Goal: Task Accomplishment & Management: Use online tool/utility

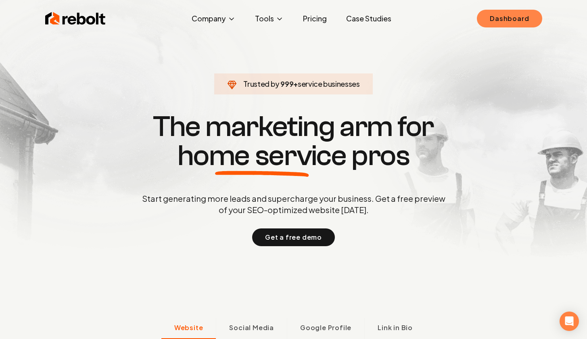
click at [483, 21] on link "Dashboard" at bounding box center [509, 19] width 65 height 18
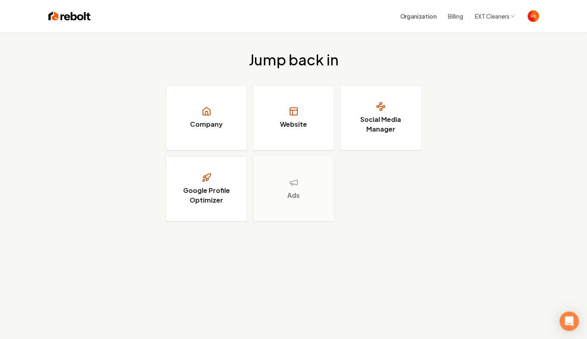
click at [537, 15] on img "Open user button" at bounding box center [533, 15] width 11 height 11
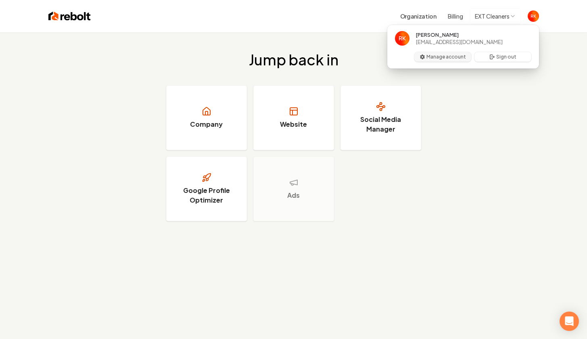
click at [455, 56] on button "Manage account" at bounding box center [442, 57] width 57 height 10
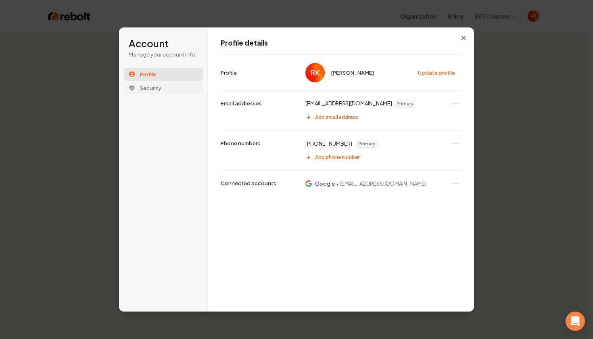
click at [147, 90] on span "Security" at bounding box center [150, 87] width 21 height 7
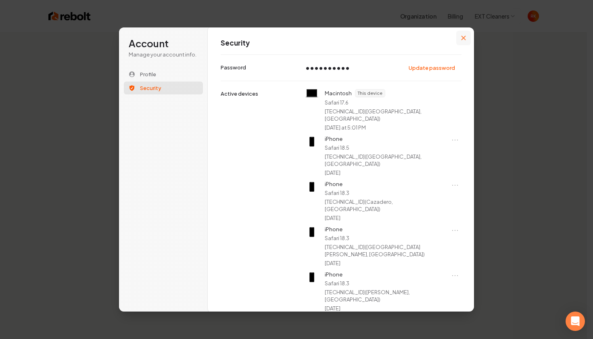
click at [466, 36] on icon "Close modal" at bounding box center [463, 38] width 5 height 5
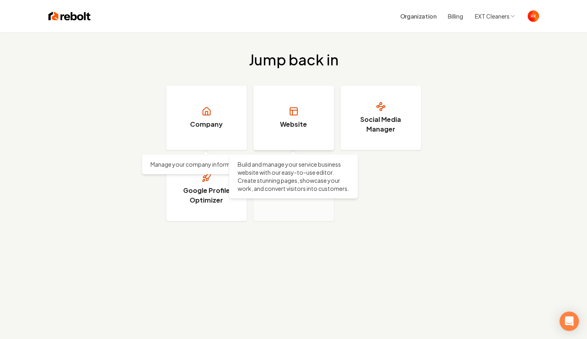
click at [291, 121] on h3 "Website" at bounding box center [293, 124] width 27 height 10
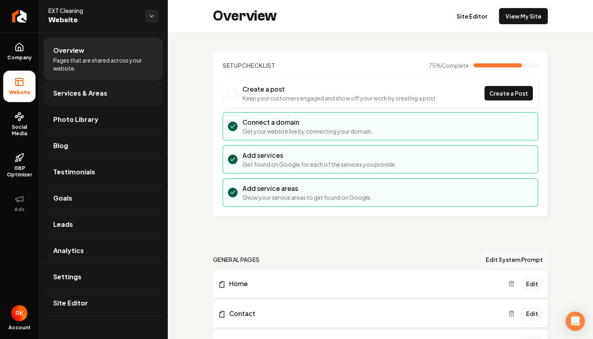
click at [85, 98] on span "Services & Areas" at bounding box center [80, 93] width 54 height 10
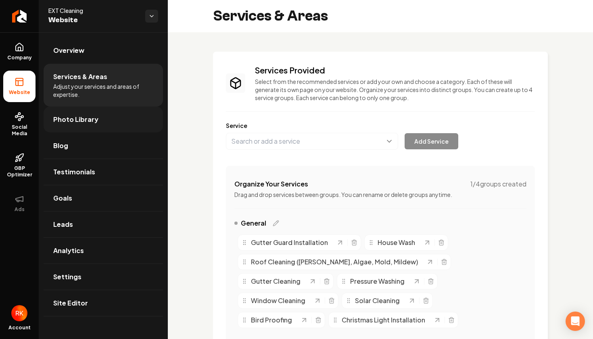
click at [83, 127] on link "Photo Library" at bounding box center [103, 120] width 119 height 26
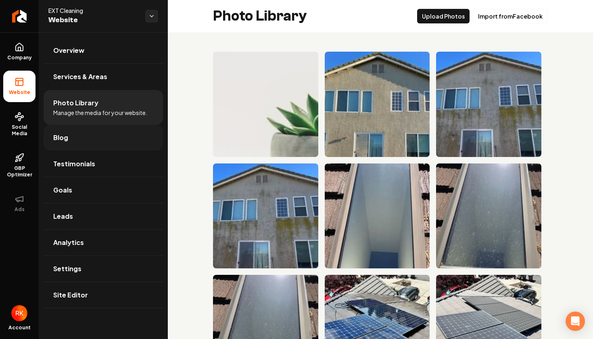
click at [88, 147] on link "Blog" at bounding box center [103, 138] width 119 height 26
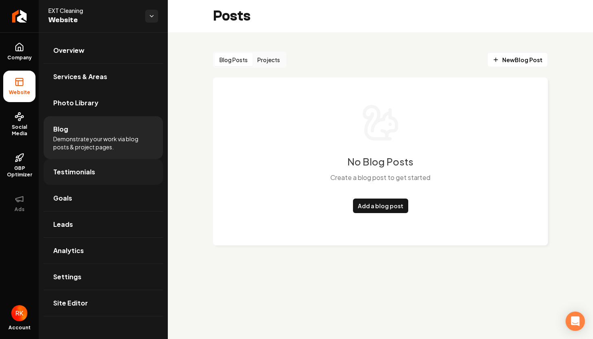
click at [77, 173] on span "Testimonials" at bounding box center [74, 172] width 42 height 10
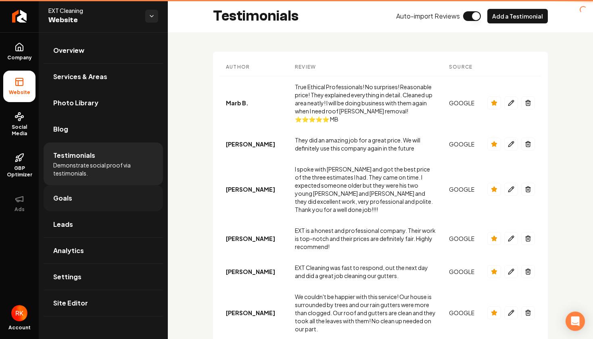
click at [69, 201] on span "Goals" at bounding box center [62, 198] width 19 height 10
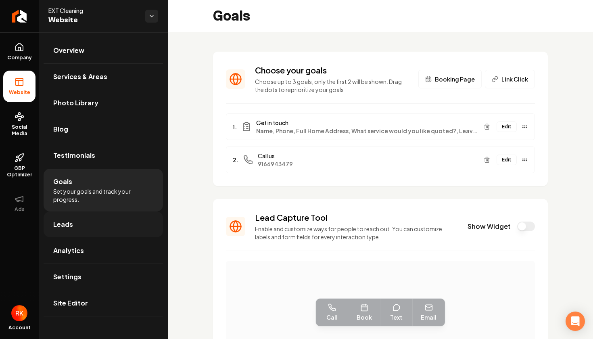
click at [72, 232] on link "Leads" at bounding box center [103, 224] width 119 height 26
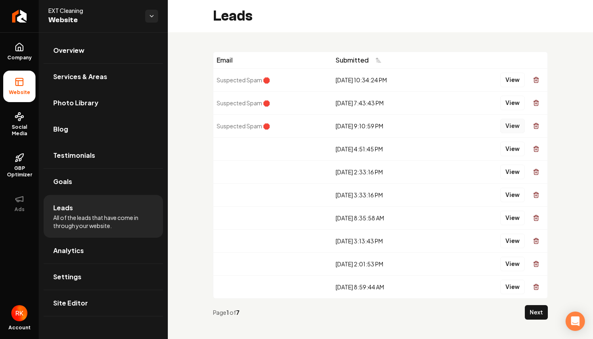
click at [502, 127] on button "View" at bounding box center [512, 126] width 25 height 15
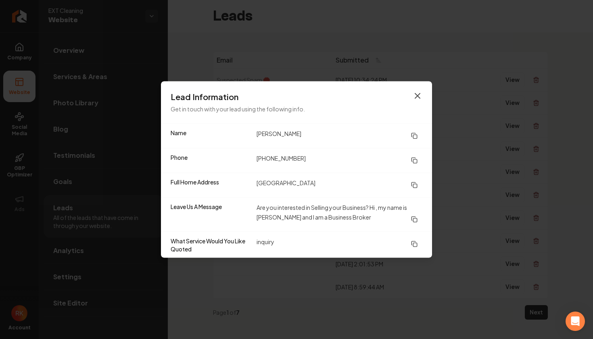
click at [417, 95] on icon "button" at bounding box center [417, 96] width 5 height 5
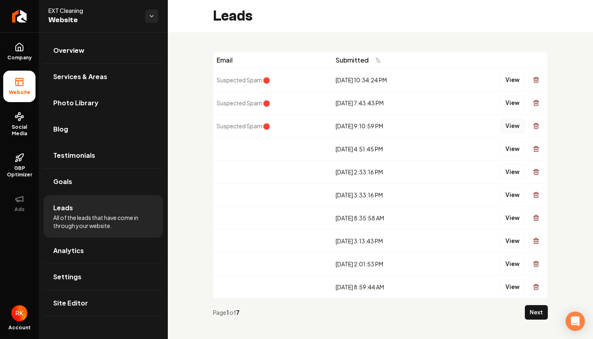
click at [506, 131] on button "View" at bounding box center [512, 126] width 25 height 15
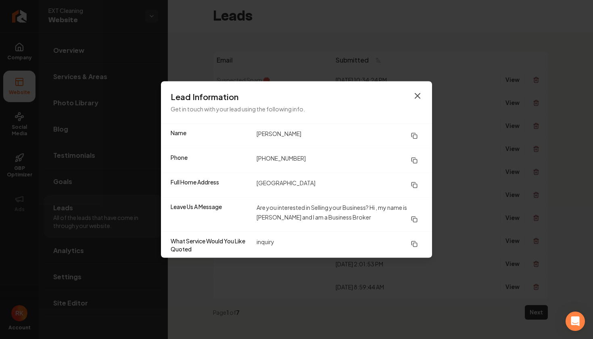
click at [418, 97] on icon "button" at bounding box center [418, 96] width 10 height 10
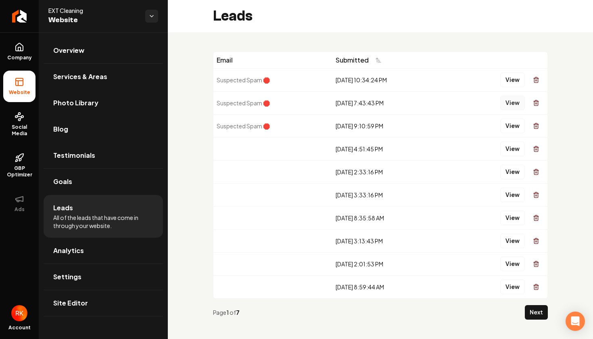
click at [504, 102] on button "View" at bounding box center [512, 103] width 25 height 15
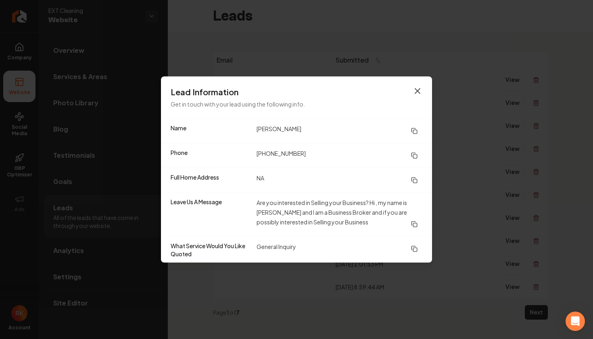
click at [419, 90] on icon "button" at bounding box center [418, 91] width 10 height 10
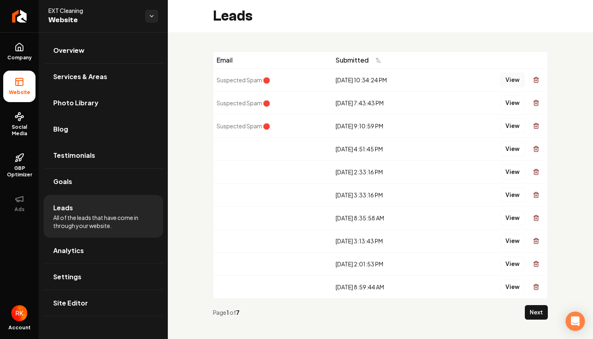
click at [507, 81] on button "View" at bounding box center [512, 80] width 25 height 15
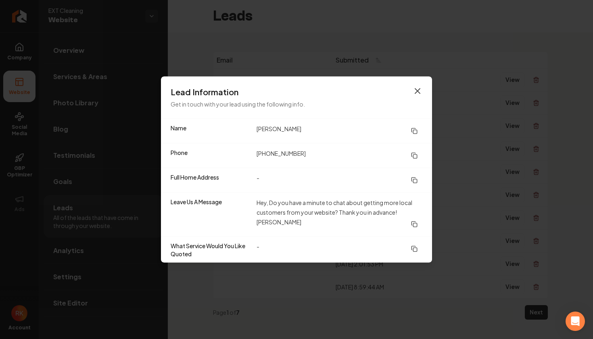
click at [414, 92] on icon "button" at bounding box center [418, 91] width 10 height 10
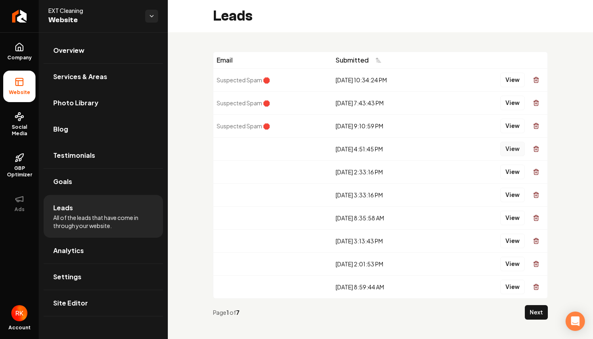
click at [503, 153] on button "View" at bounding box center [512, 149] width 25 height 15
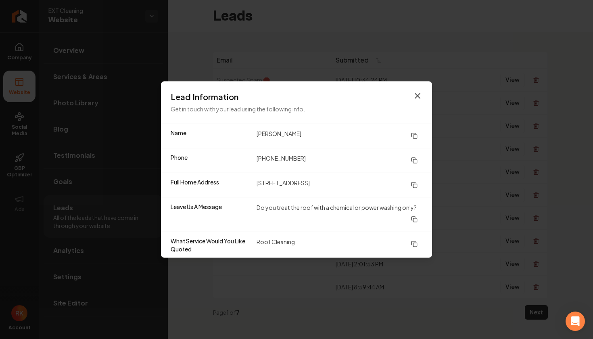
click at [418, 95] on icon "button" at bounding box center [417, 96] width 5 height 5
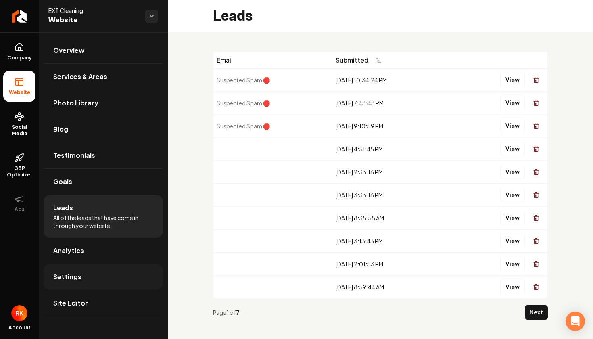
click at [80, 281] on link "Settings" at bounding box center [103, 277] width 119 height 26
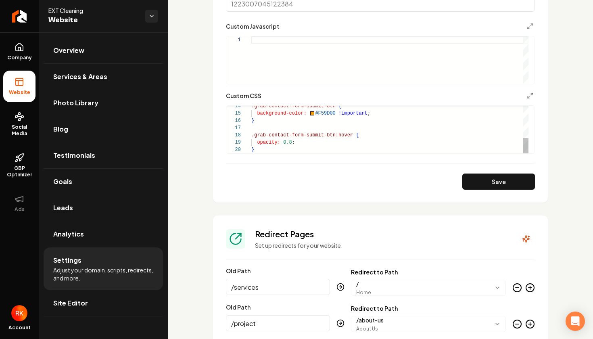
scroll to position [549, 0]
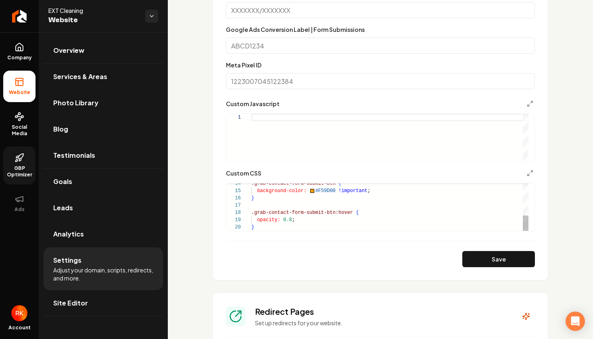
click at [18, 165] on link "GBP Optimizer" at bounding box center [19, 165] width 32 height 38
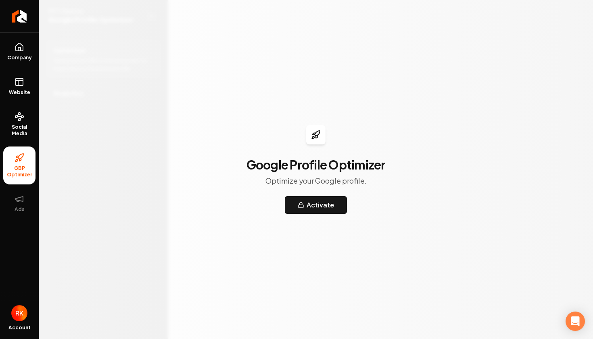
click at [326, 166] on h3 "Google Profile Optimizer" at bounding box center [316, 164] width 139 height 15
click at [310, 211] on button "Activate" at bounding box center [316, 205] width 62 height 18
